Goal: Check status: Check status

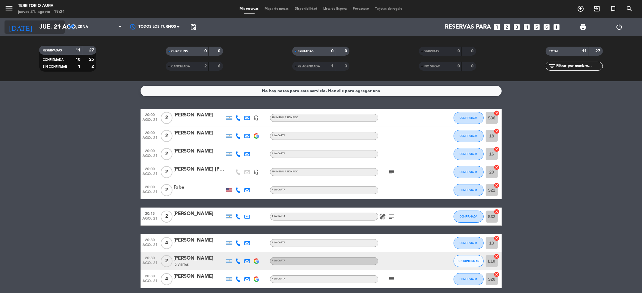
click at [57, 27] on icon "arrow_drop_down" at bounding box center [59, 26] width 7 height 7
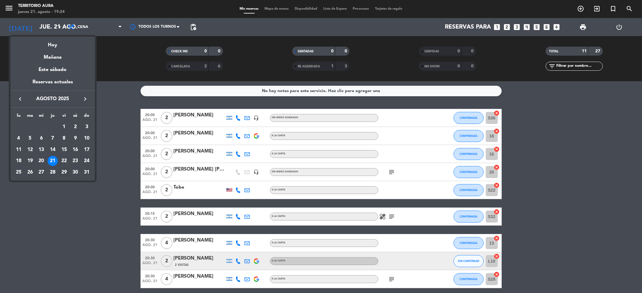
click at [64, 170] on div "29" at bounding box center [64, 172] width 10 height 10
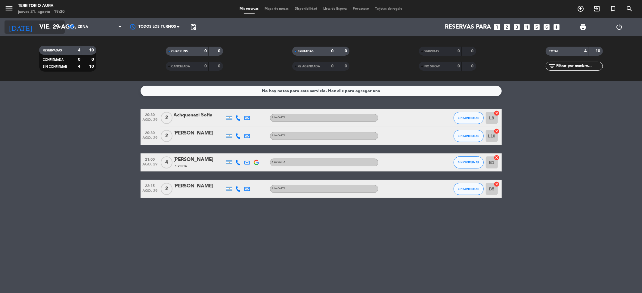
click at [41, 27] on input "vie. 29 ago." at bounding box center [74, 26] width 76 height 13
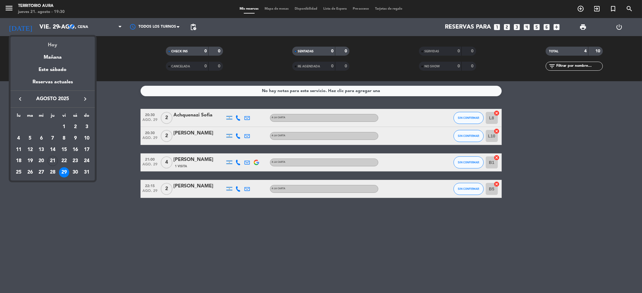
click at [54, 44] on div "Hoy" at bounding box center [53, 43] width 84 height 12
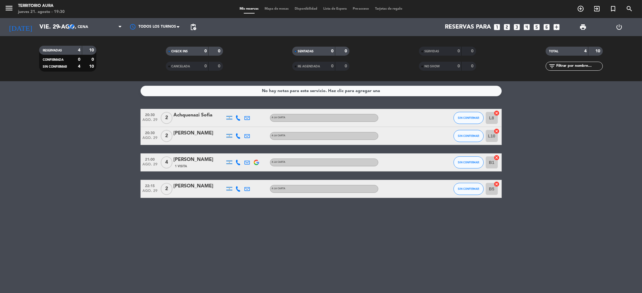
type input "jue. 21 ago."
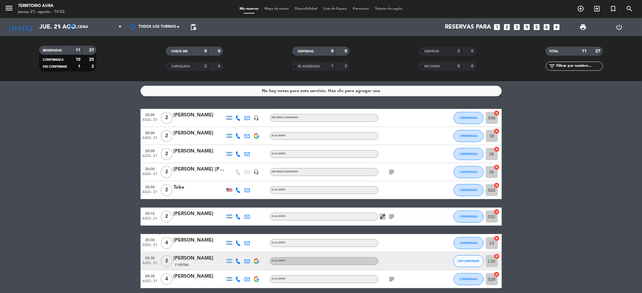
click at [88, 172] on bookings-row "20:00 ago. 21 2 AGOSTINA RUIZ headset_mic Sin menú asignado CONFIRMADA S36 canc…" at bounding box center [321, 225] width 642 height 232
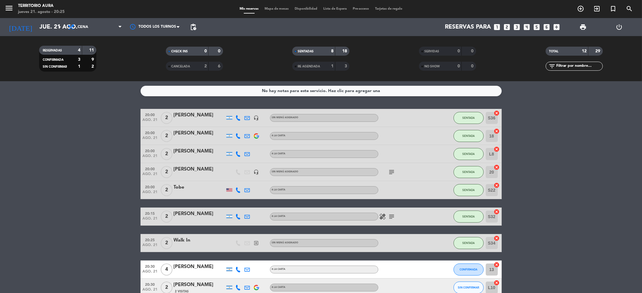
click at [67, 142] on bookings-row "20:00 [DATE] 2 [PERSON_NAME] headset_mic Sin menú asignado SENTADA S36 cancel 2…" at bounding box center [321, 238] width 642 height 259
click at [56, 161] on bookings-row "20:00 [DATE] 2 [PERSON_NAME] headset_mic Sin menú asignado SENTADA S36 cancel 2…" at bounding box center [321, 238] width 642 height 259
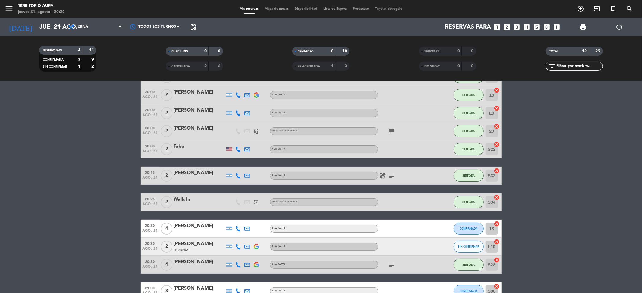
scroll to position [104, 0]
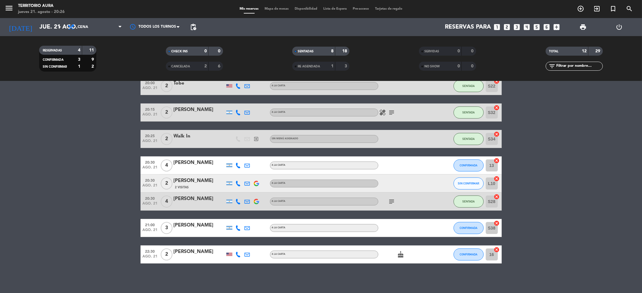
click at [82, 161] on bookings-row "20:00 [DATE] 2 [PERSON_NAME] headset_mic Sin menú asignado SENTADA S36 cancel 2…" at bounding box center [321, 134] width 642 height 259
